Goal: Information Seeking & Learning: Learn about a topic

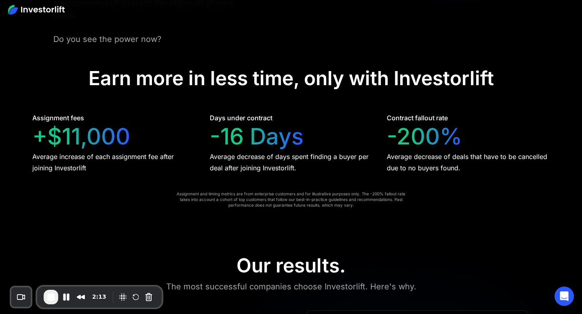
scroll to position [1608, 0]
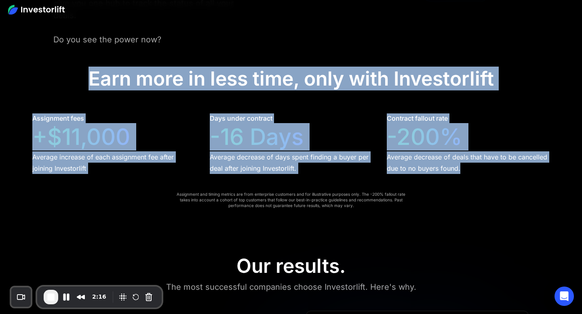
drag, startPoint x: 91, startPoint y: 80, endPoint x: 515, endPoint y: 200, distance: 440.5
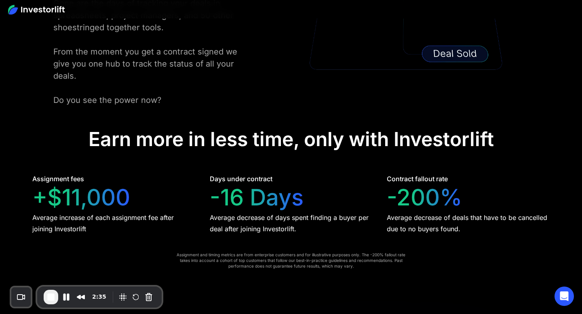
scroll to position [1548, 0]
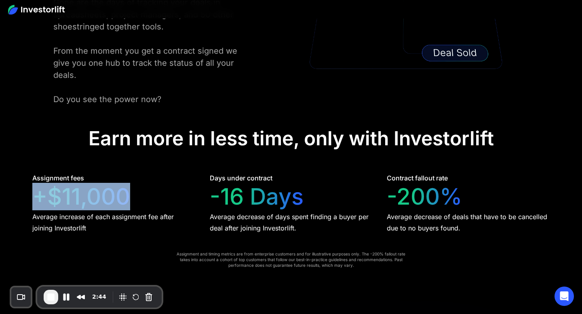
drag, startPoint x: 36, startPoint y: 201, endPoint x: 138, endPoint y: 191, distance: 101.9
click at [138, 191] on div "Assignment fees +$11,000 Average increase of each assignment fee after joining …" at bounding box center [113, 203] width 163 height 60
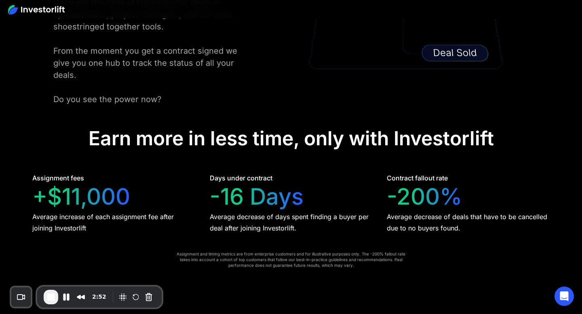
click at [210, 178] on div "Days under contract" at bounding box center [241, 178] width 63 height 10
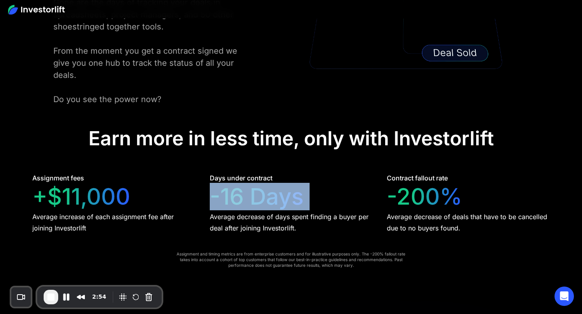
drag, startPoint x: 208, startPoint y: 196, endPoint x: 331, endPoint y: 201, distance: 122.6
click at [331, 201] on div "Assignment fees +$11,000 Average increase of each assignment fee after joining …" at bounding box center [290, 203] width 517 height 60
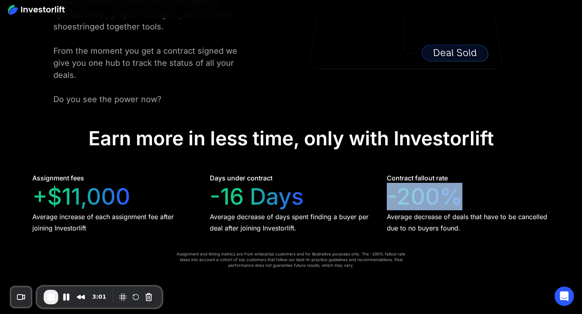
drag, startPoint x: 389, startPoint y: 202, endPoint x: 455, endPoint y: 197, distance: 66.5
click at [455, 197] on div "-200%" at bounding box center [425, 196] width 76 height 27
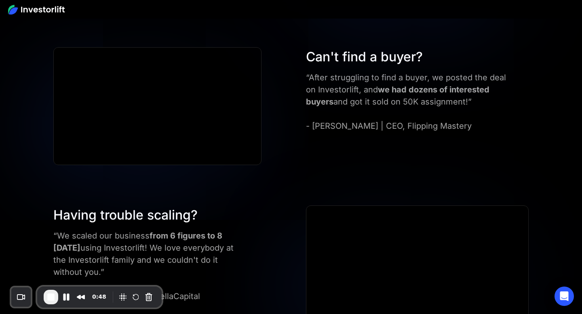
scroll to position [2046, 0]
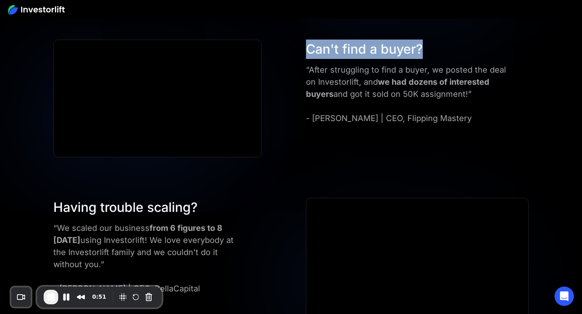
drag, startPoint x: 308, startPoint y: 50, endPoint x: 449, endPoint y: 44, distance: 141.2
click at [449, 44] on div "Can't find a buyer?" at bounding box center [406, 49] width 200 height 19
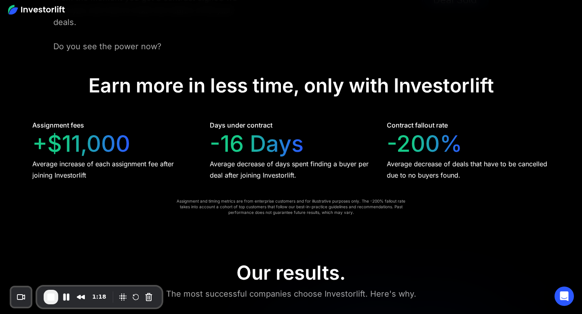
scroll to position [1602, 0]
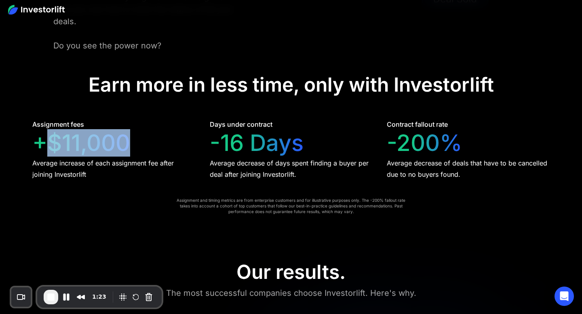
drag, startPoint x: 40, startPoint y: 141, endPoint x: 135, endPoint y: 143, distance: 95.4
click at [135, 143] on div "Assignment fees +$11,000 Average increase of each assignment fee after joining …" at bounding box center [113, 150] width 163 height 60
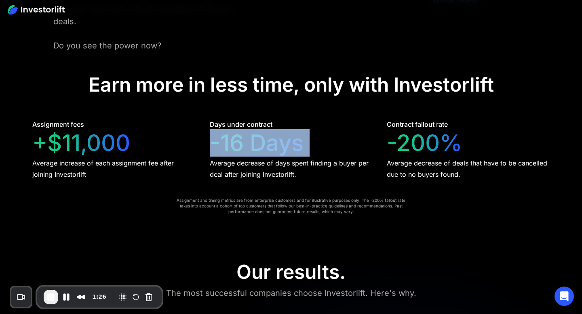
drag, startPoint x: 210, startPoint y: 143, endPoint x: 326, endPoint y: 152, distance: 115.9
click at [326, 152] on div "Days under contract -16 Days Average decrease of days spent finding a buyer per…" at bounding box center [291, 150] width 163 height 60
click at [285, 148] on div "-16 Days" at bounding box center [257, 143] width 94 height 27
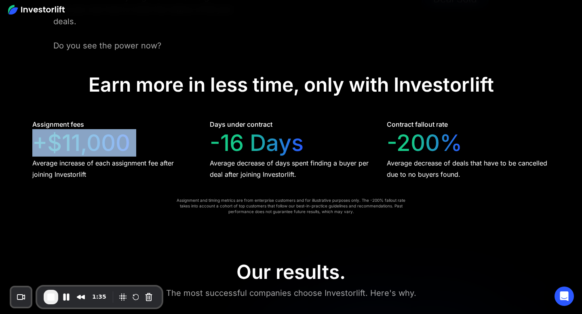
drag, startPoint x: 38, startPoint y: 145, endPoint x: 146, endPoint y: 142, distance: 107.6
click at [146, 142] on div "Assignment fees +$11,000 Average increase of each assignment fee after joining …" at bounding box center [113, 150] width 163 height 60
click at [95, 145] on div "+$11,000" at bounding box center [81, 143] width 98 height 27
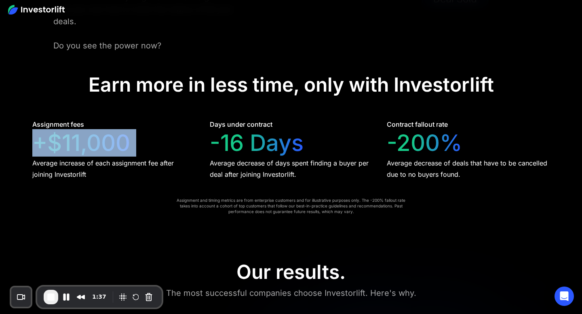
click at [95, 145] on div "+$11,000" at bounding box center [81, 143] width 98 height 27
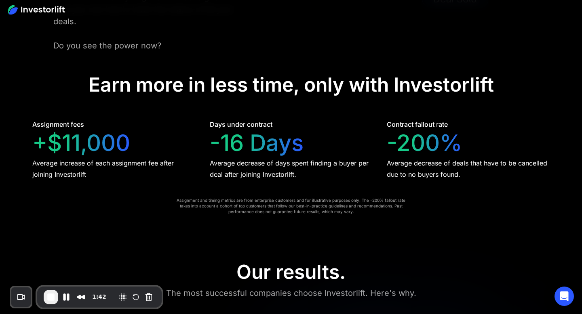
click at [215, 145] on div "-16 Days" at bounding box center [257, 143] width 94 height 27
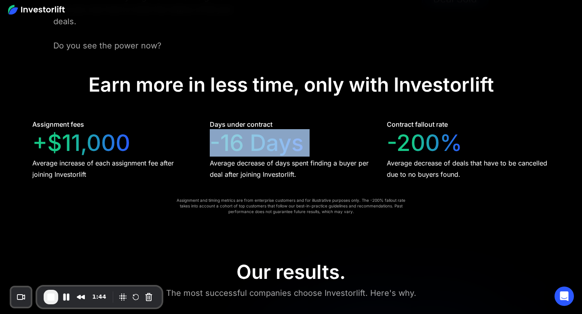
drag, startPoint x: 210, startPoint y: 144, endPoint x: 333, endPoint y: 149, distance: 123.0
click at [333, 149] on div "Days under contract -16 Days Average decrease of days spent finding a buyer per…" at bounding box center [291, 150] width 163 height 60
click at [287, 151] on div "-16 Days" at bounding box center [257, 143] width 94 height 27
drag, startPoint x: 210, startPoint y: 126, endPoint x: 306, endPoint y: 149, distance: 98.9
click at [306, 149] on div "Days under contract -16 Days Average decrease of days spent finding a buyer per…" at bounding box center [291, 150] width 163 height 60
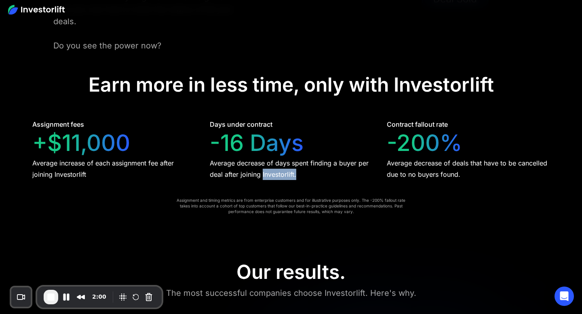
drag, startPoint x: 263, startPoint y: 175, endPoint x: 353, endPoint y: 174, distance: 90.5
click at [353, 174] on div "Average decrease of days spent finding a buyer per deal after joining Investorl…" at bounding box center [291, 169] width 163 height 23
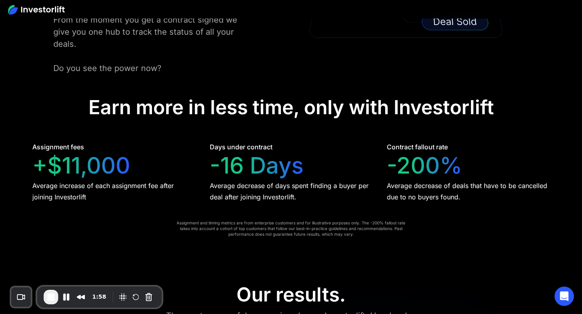
scroll to position [1573, 0]
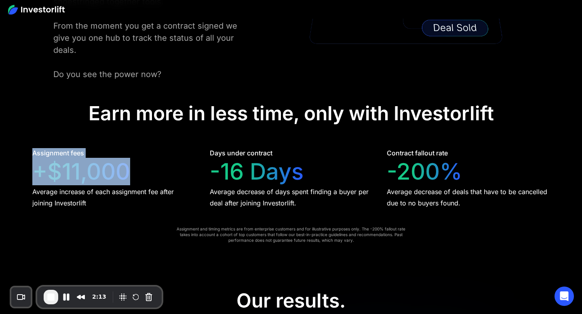
drag, startPoint x: 33, startPoint y: 152, endPoint x: 135, endPoint y: 173, distance: 104.8
click at [135, 173] on div "Assignment fees +$11,000 Average increase of each assignment fee after joining …" at bounding box center [113, 178] width 163 height 60
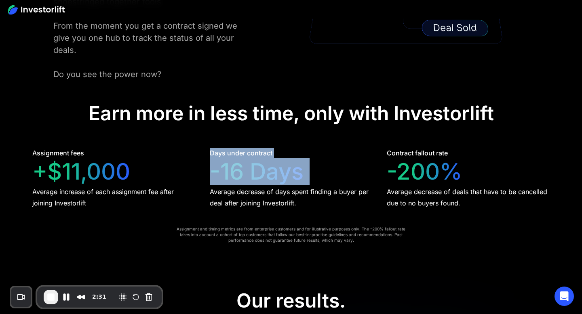
drag, startPoint x: 211, startPoint y: 154, endPoint x: 323, endPoint y: 179, distance: 115.2
click at [323, 179] on div "Days under contract -16 Days Average decrease of days spent finding a buyer per…" at bounding box center [291, 178] width 163 height 60
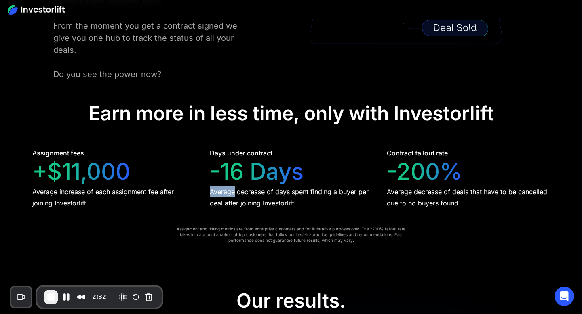
click at [323, 179] on div "Days under contract -16 Days Average decrease of days spent finding a buyer per…" at bounding box center [291, 178] width 163 height 60
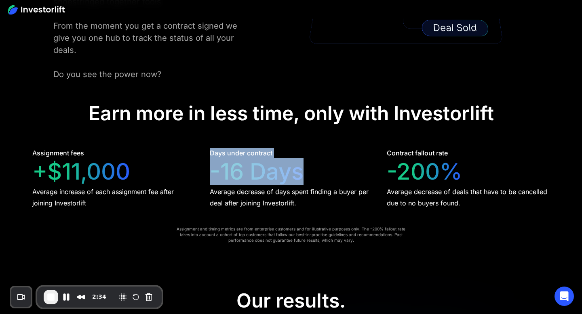
drag, startPoint x: 302, startPoint y: 175, endPoint x: 202, endPoint y: 154, distance: 102.3
click at [202, 154] on div "Assignment fees +$11,000 Average increase of each assignment fee after joining …" at bounding box center [290, 178] width 517 height 60
click at [213, 167] on div "-16 Days" at bounding box center [257, 171] width 94 height 27
drag, startPoint x: 210, startPoint y: 153, endPoint x: 344, endPoint y: 174, distance: 135.5
click at [344, 174] on div "Days under contract -16 Days Average decrease of days spent finding a buyer per…" at bounding box center [291, 178] width 163 height 60
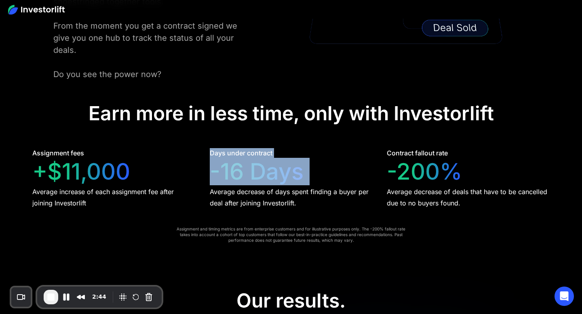
click at [325, 171] on div "Days under contract -16 Days Average decrease of days spent finding a buyer per…" at bounding box center [291, 178] width 163 height 60
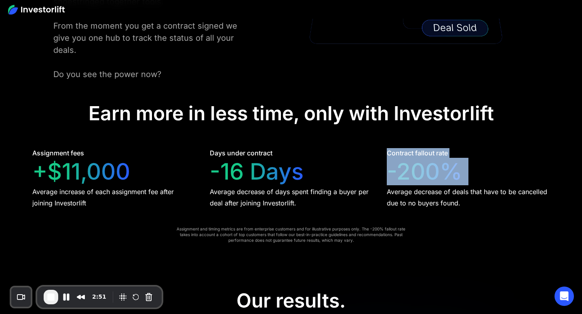
drag, startPoint x: 387, startPoint y: 152, endPoint x: 472, endPoint y: 177, distance: 88.7
click at [472, 177] on div "Contract fallout rate -200% Average decrease of deals that have to be cancelled…" at bounding box center [468, 178] width 163 height 60
click at [405, 162] on div "-200%" at bounding box center [425, 171] width 76 height 27
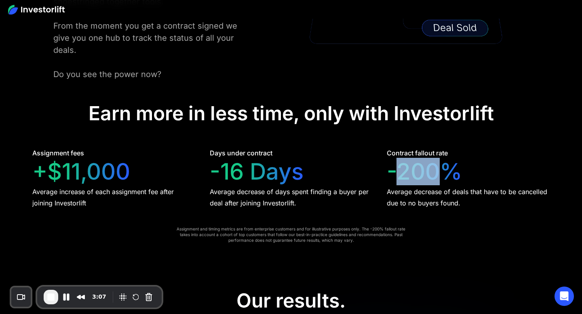
click at [405, 162] on div "-200%" at bounding box center [425, 171] width 76 height 27
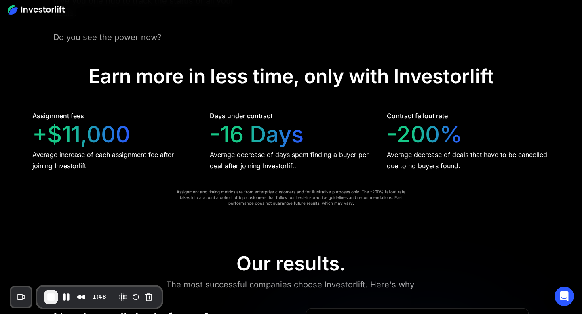
scroll to position [1598, 0]
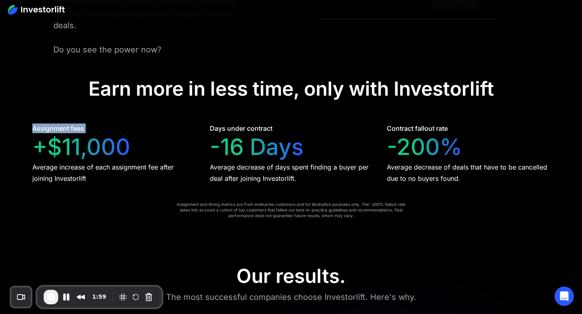
drag, startPoint x: 33, startPoint y: 129, endPoint x: 120, endPoint y: 133, distance: 87.8
click at [120, 133] on div "Assignment fees +$11,000 Average increase of each assignment fee after joining …" at bounding box center [113, 154] width 163 height 60
click at [214, 134] on div "-16 Days" at bounding box center [257, 147] width 94 height 27
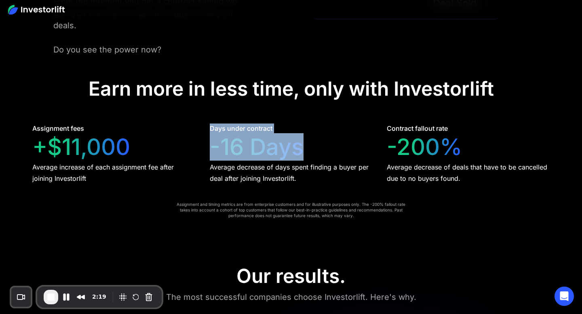
drag, startPoint x: 211, startPoint y: 130, endPoint x: 310, endPoint y: 147, distance: 100.9
click at [310, 147] on div "Days under contract -16 Days Average decrease of days spent finding a buyer per…" at bounding box center [291, 154] width 163 height 60
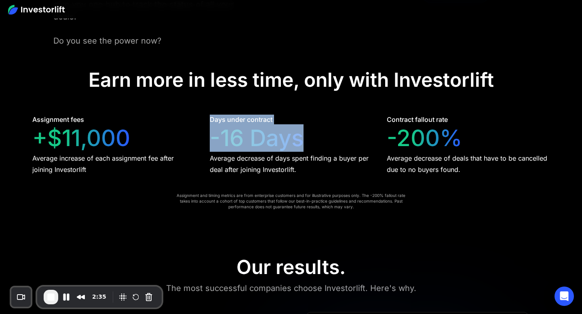
scroll to position [1610, 0]
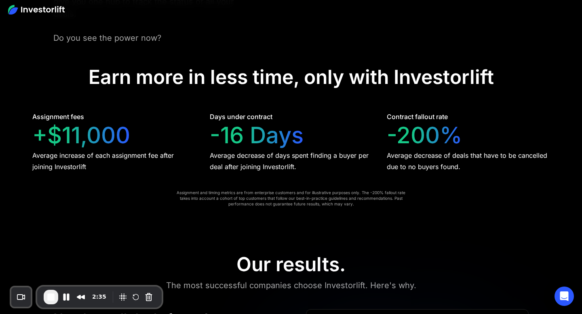
click at [458, 131] on div "-200%" at bounding box center [425, 135] width 76 height 27
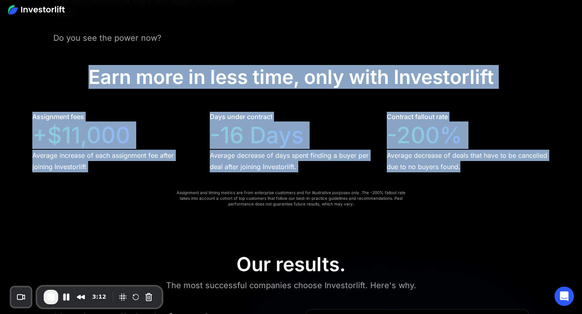
drag, startPoint x: 87, startPoint y: 78, endPoint x: 470, endPoint y: 194, distance: 399.9
click at [48, 138] on div "+$11,000" at bounding box center [81, 135] width 98 height 27
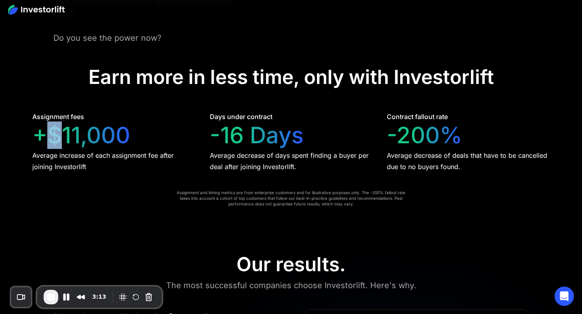
click at [48, 138] on div "+$11,000" at bounding box center [81, 135] width 98 height 27
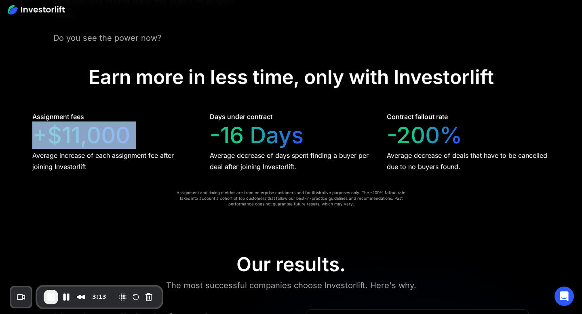
click at [48, 138] on div "+$11,000" at bounding box center [81, 135] width 98 height 27
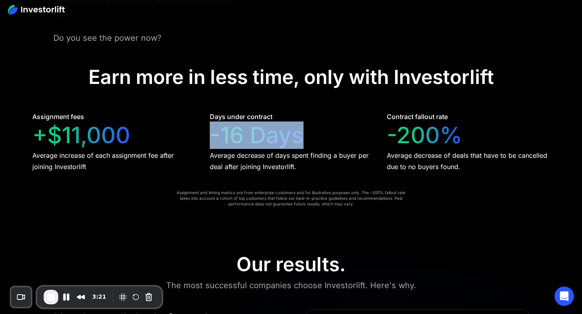
drag, startPoint x: 214, startPoint y: 135, endPoint x: 310, endPoint y: 137, distance: 95.8
click at [310, 137] on div "Days under contract -16 Days Average decrease of days spent finding a buyer per…" at bounding box center [291, 142] width 163 height 60
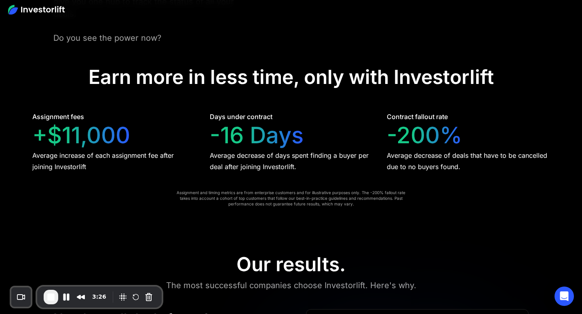
click at [439, 136] on div "-200%" at bounding box center [425, 135] width 76 height 27
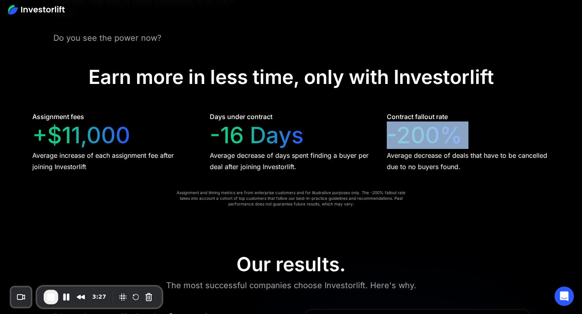
click at [439, 136] on div "-200%" at bounding box center [425, 135] width 76 height 27
click at [466, 131] on div "Contract fallout rate -200% Average decrease of deals that have to be cancelled…" at bounding box center [468, 142] width 163 height 60
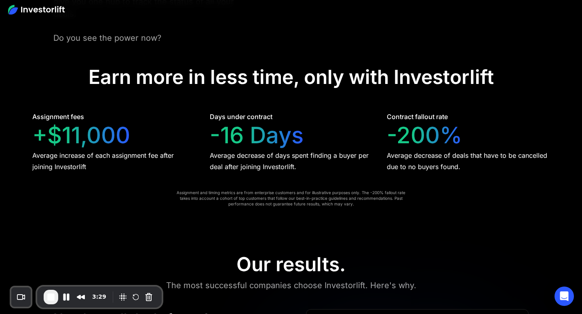
click at [466, 131] on div "Contract fallout rate -200% Average decrease of deals that have to be cancelled…" at bounding box center [468, 142] width 163 height 60
click at [433, 135] on div "-200%" at bounding box center [425, 135] width 76 height 27
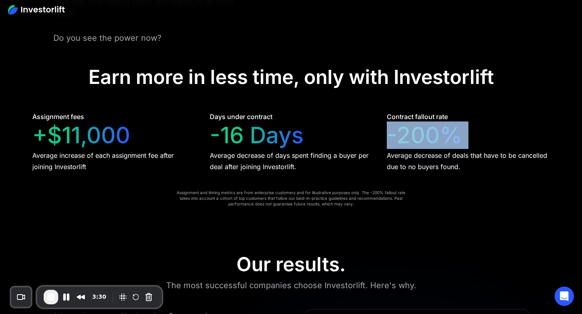
click at [433, 135] on div "-200%" at bounding box center [425, 135] width 76 height 27
click at [426, 131] on div "-200%" at bounding box center [425, 135] width 76 height 27
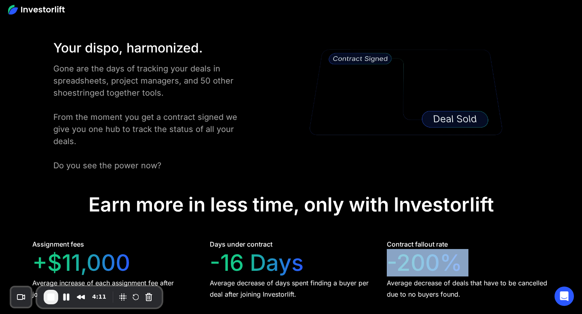
scroll to position [1578, 0]
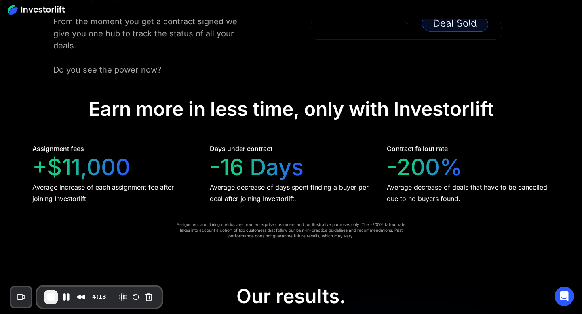
click at [294, 67] on div "Your dispo, harmonized. Gone are the days of tracking your deals in spreadsheet…" at bounding box center [291, 9] width 524 height 133
